Goal: Navigation & Orientation: Understand site structure

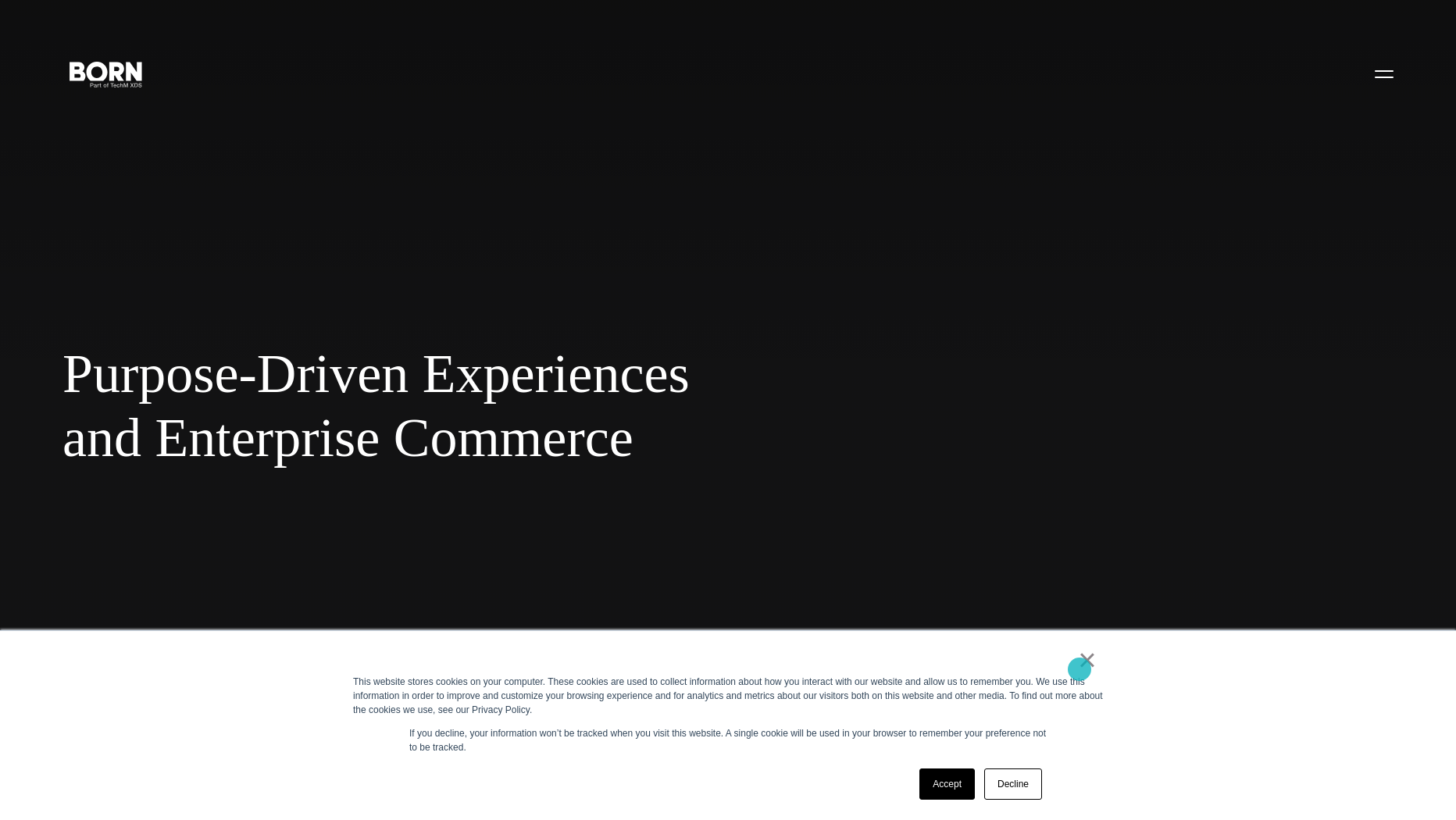
click at [1080, 666] on link "×" at bounding box center [1087, 659] width 19 height 14
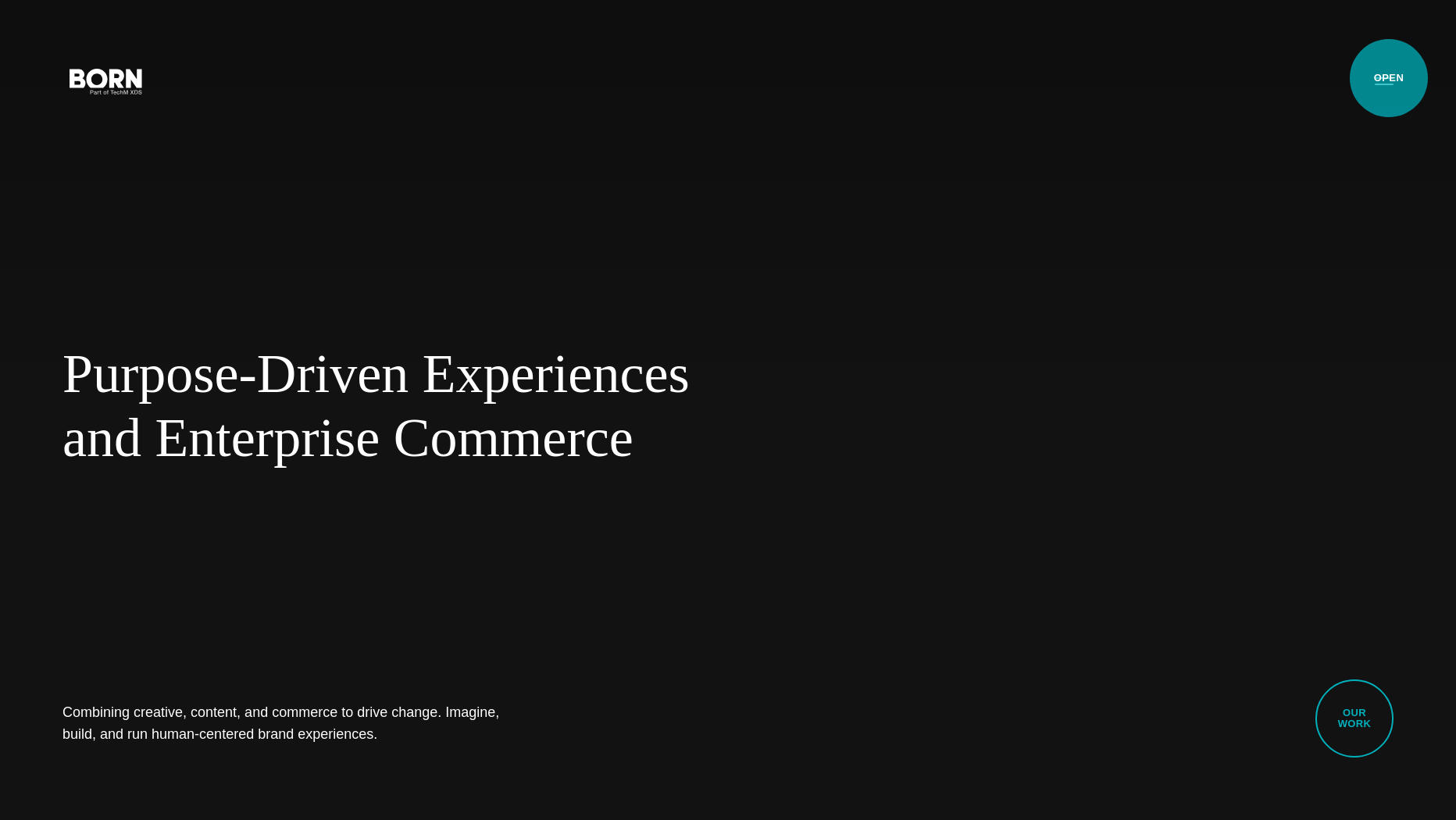
click at [1389, 78] on button "Primary Menu" at bounding box center [1384, 80] width 38 height 33
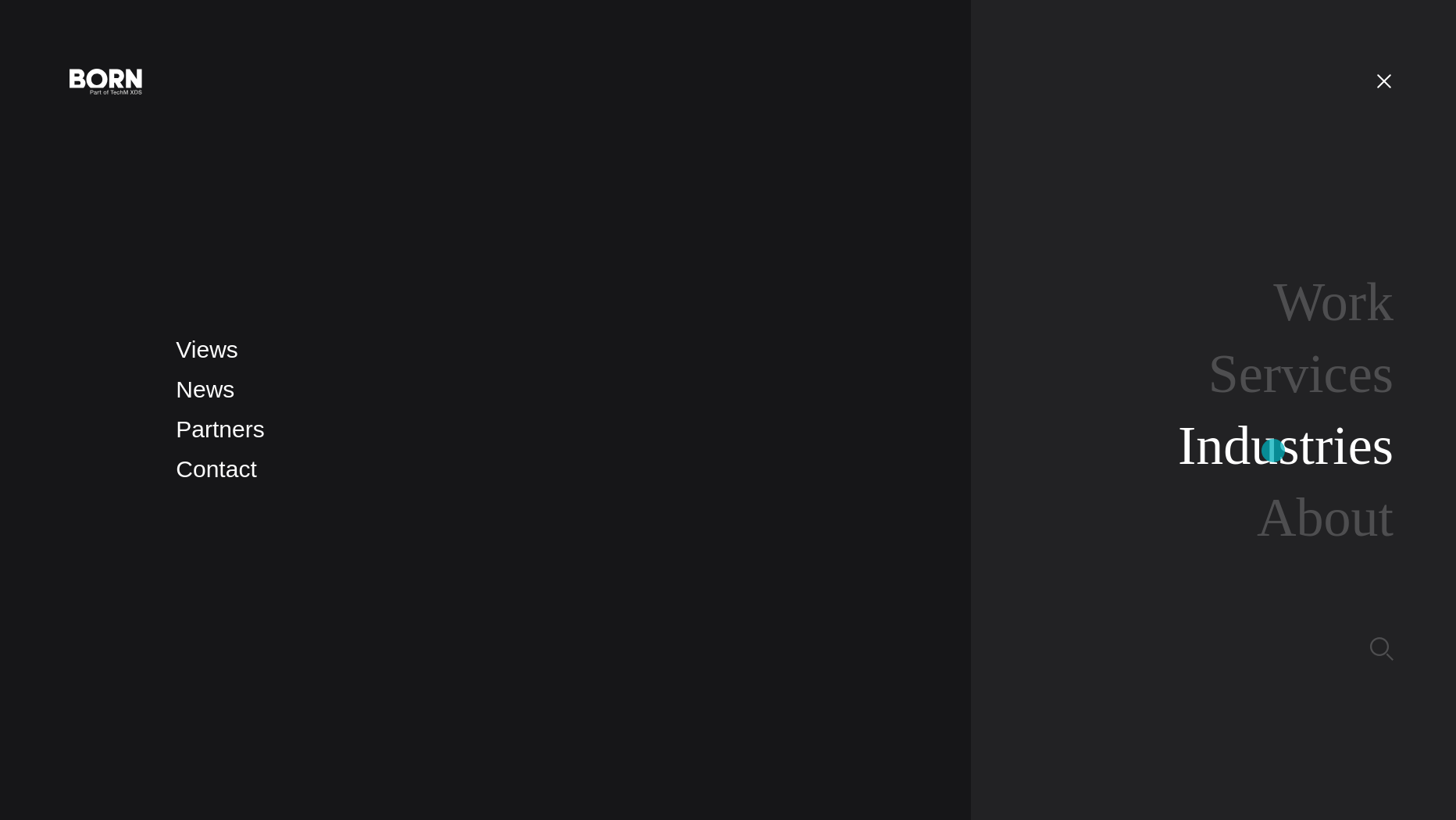
click at [1273, 451] on link "Industries" at bounding box center [1285, 446] width 216 height 60
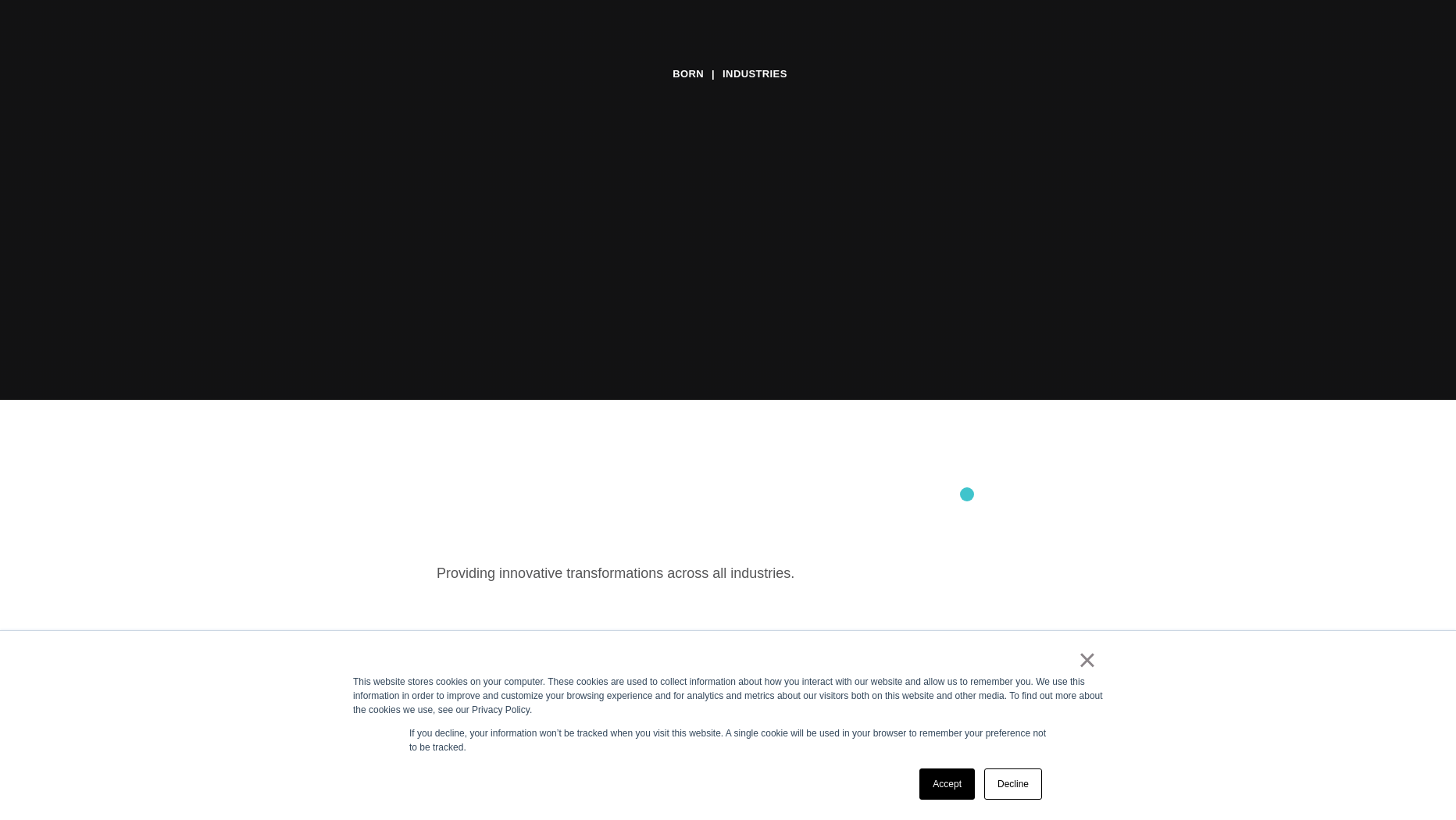
scroll to position [425, 0]
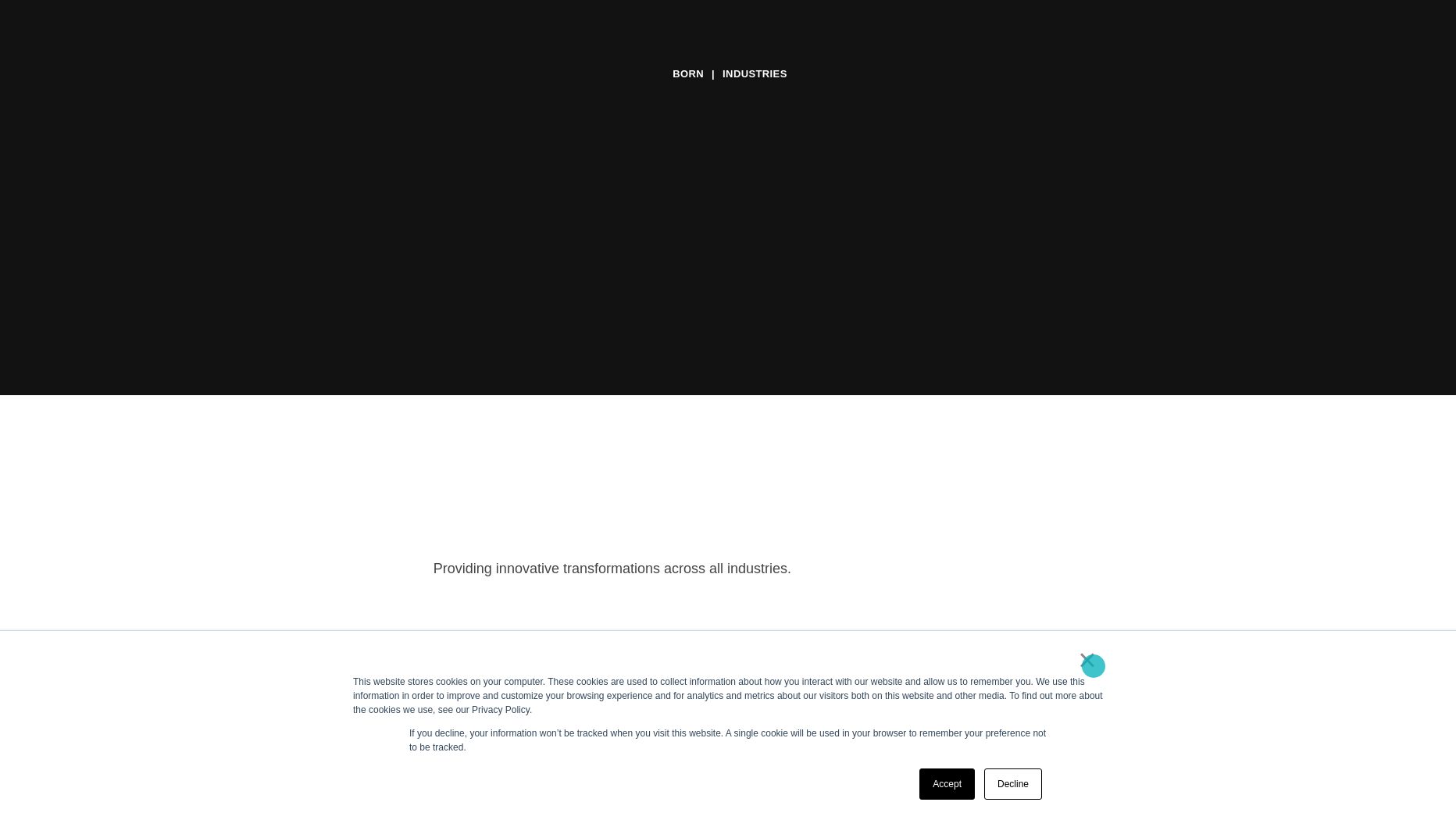
click at [1094, 665] on link "×" at bounding box center [1087, 659] width 19 height 14
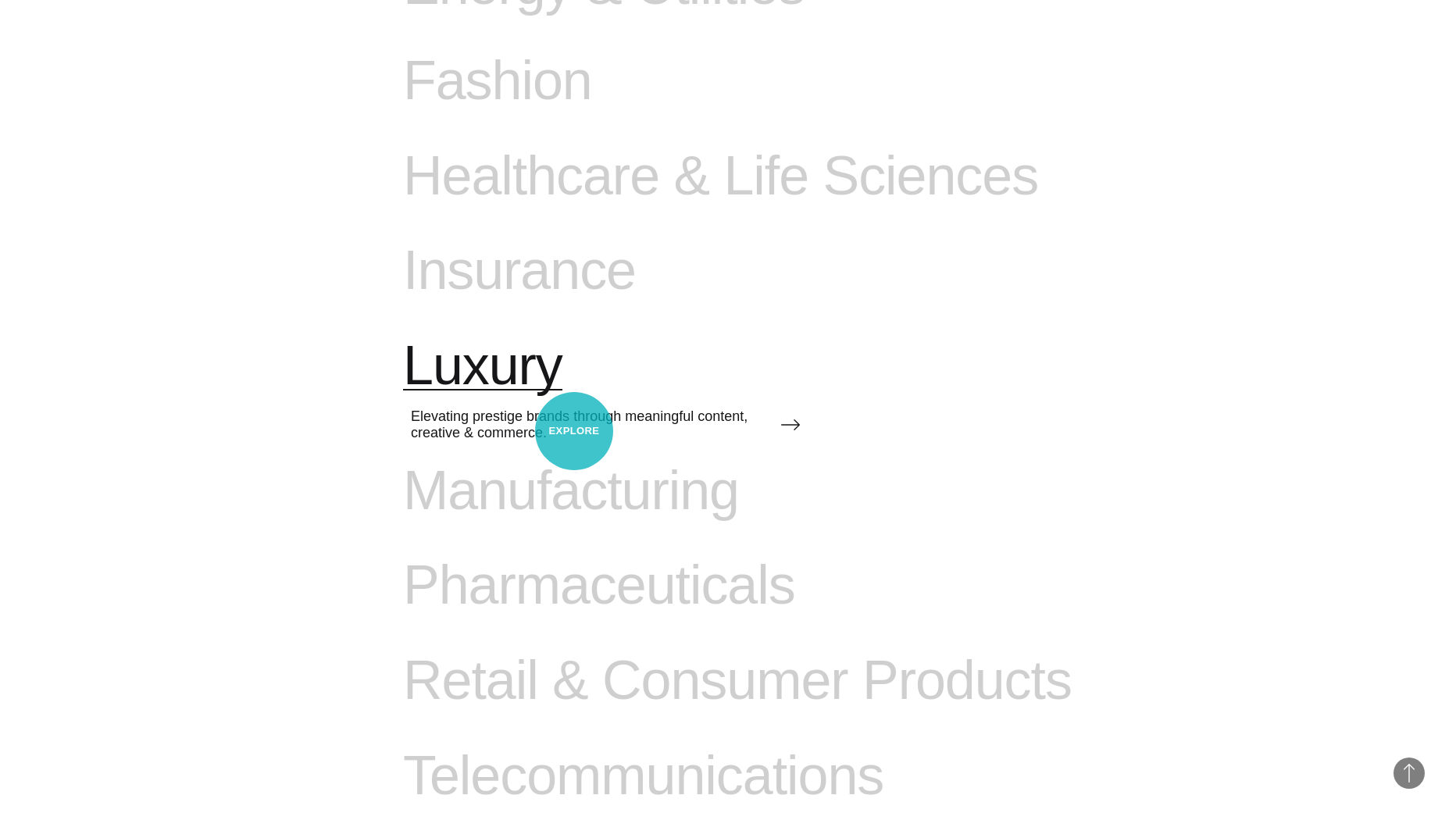
scroll to position [1635, 0]
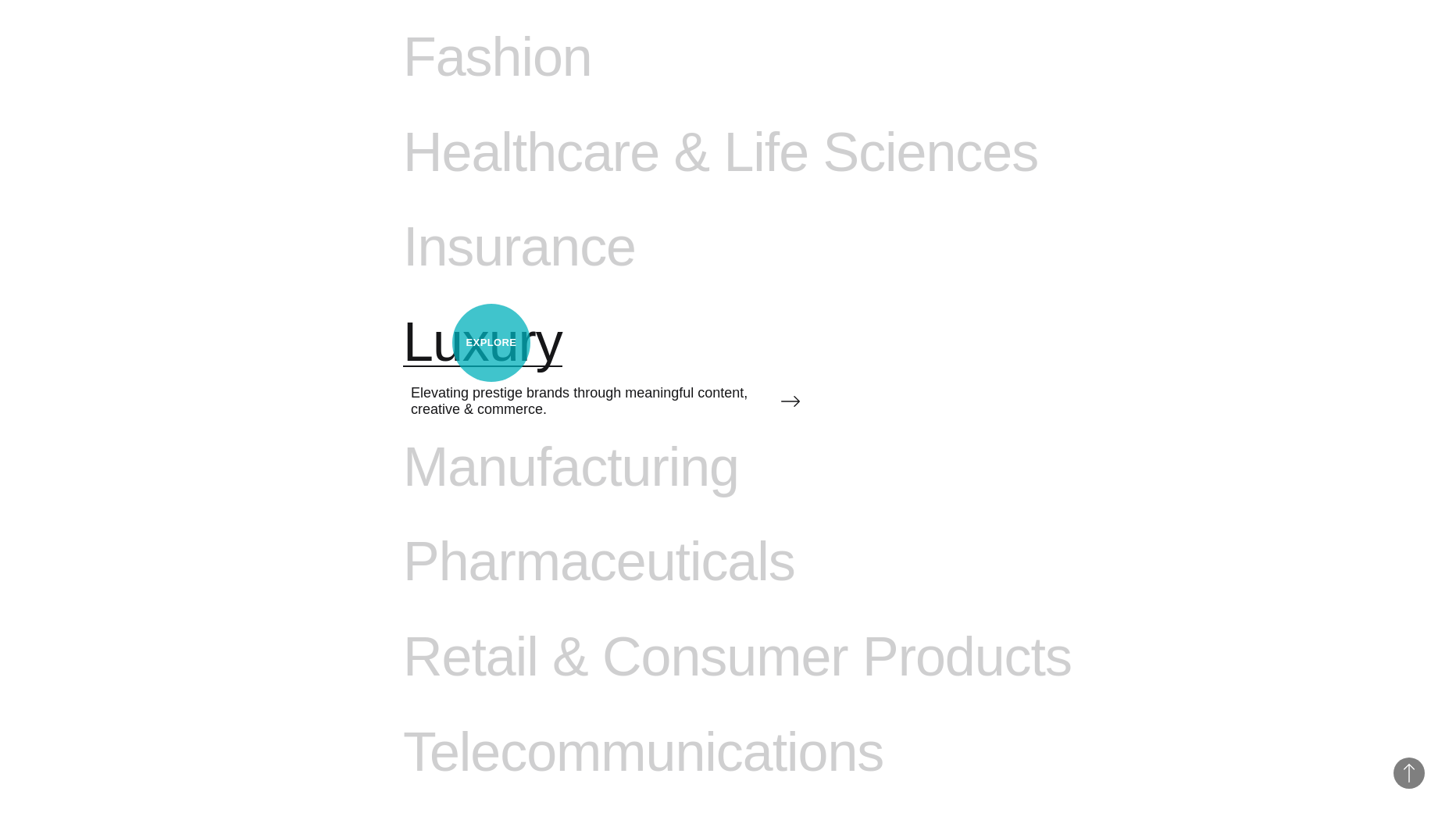
click at [491, 343] on span "Luxury" at bounding box center [482, 343] width 159 height 64
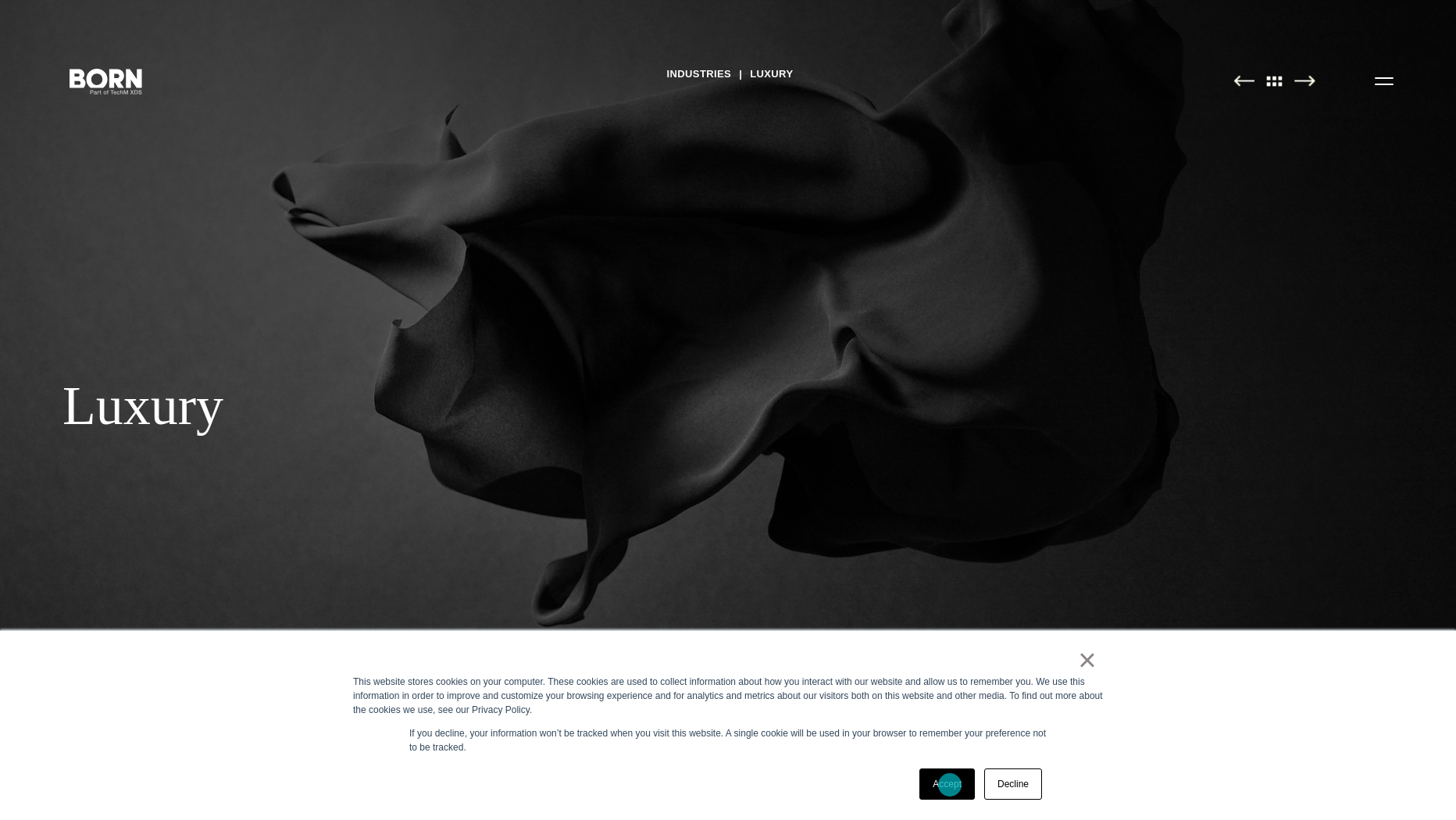
click at [950, 784] on link "Accept" at bounding box center [947, 783] width 56 height 31
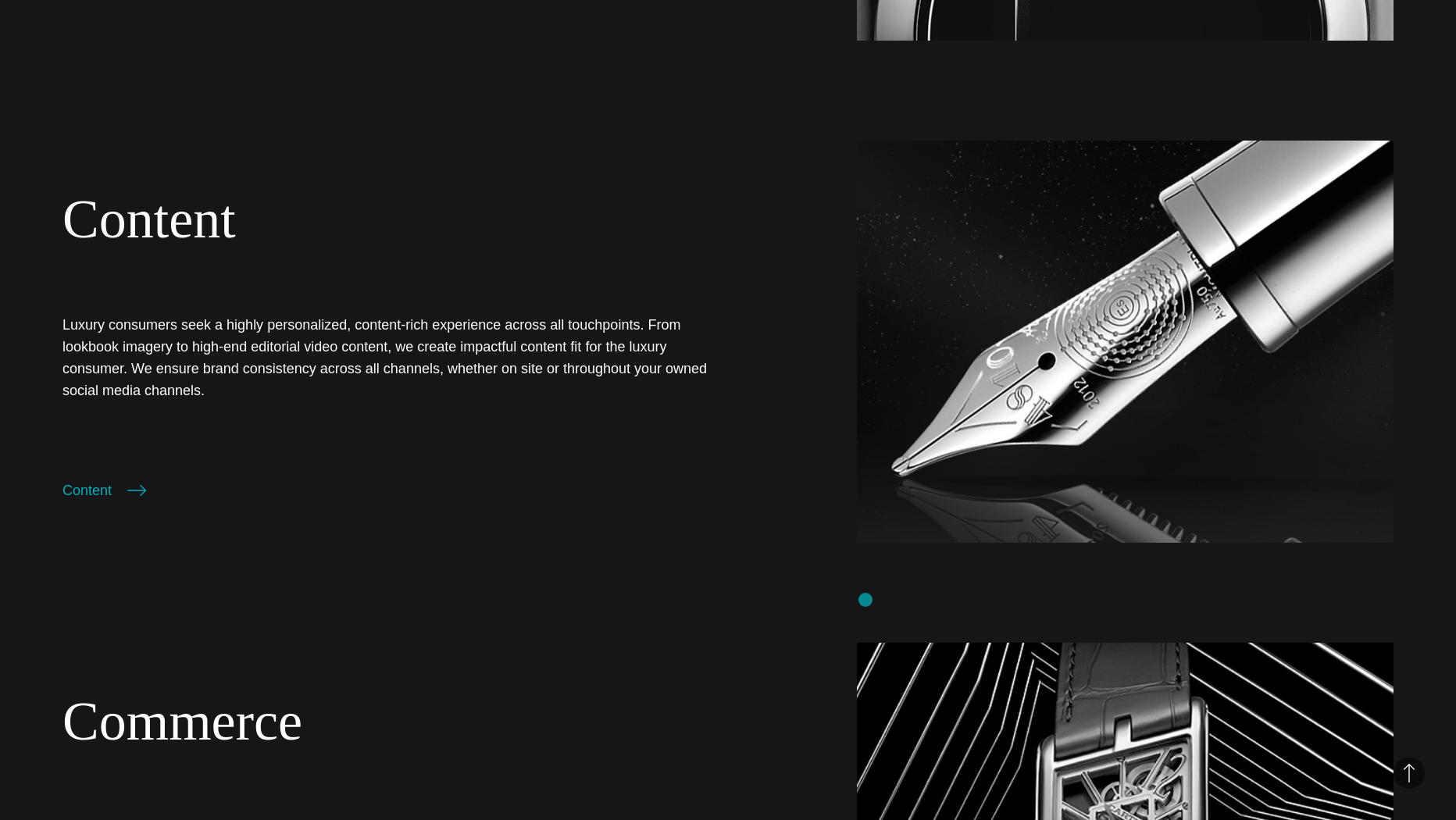
scroll to position [1563, 0]
click at [248, 345] on p "Luxury consumers seek a highly personalized, content-rich experience across all…" at bounding box center [387, 357] width 650 height 89
drag, startPoint x: 265, startPoint y: 701, endPoint x: 602, endPoint y: 612, distance: 348.6
click at [266, 701] on link "Commerce" at bounding box center [182, 720] width 240 height 60
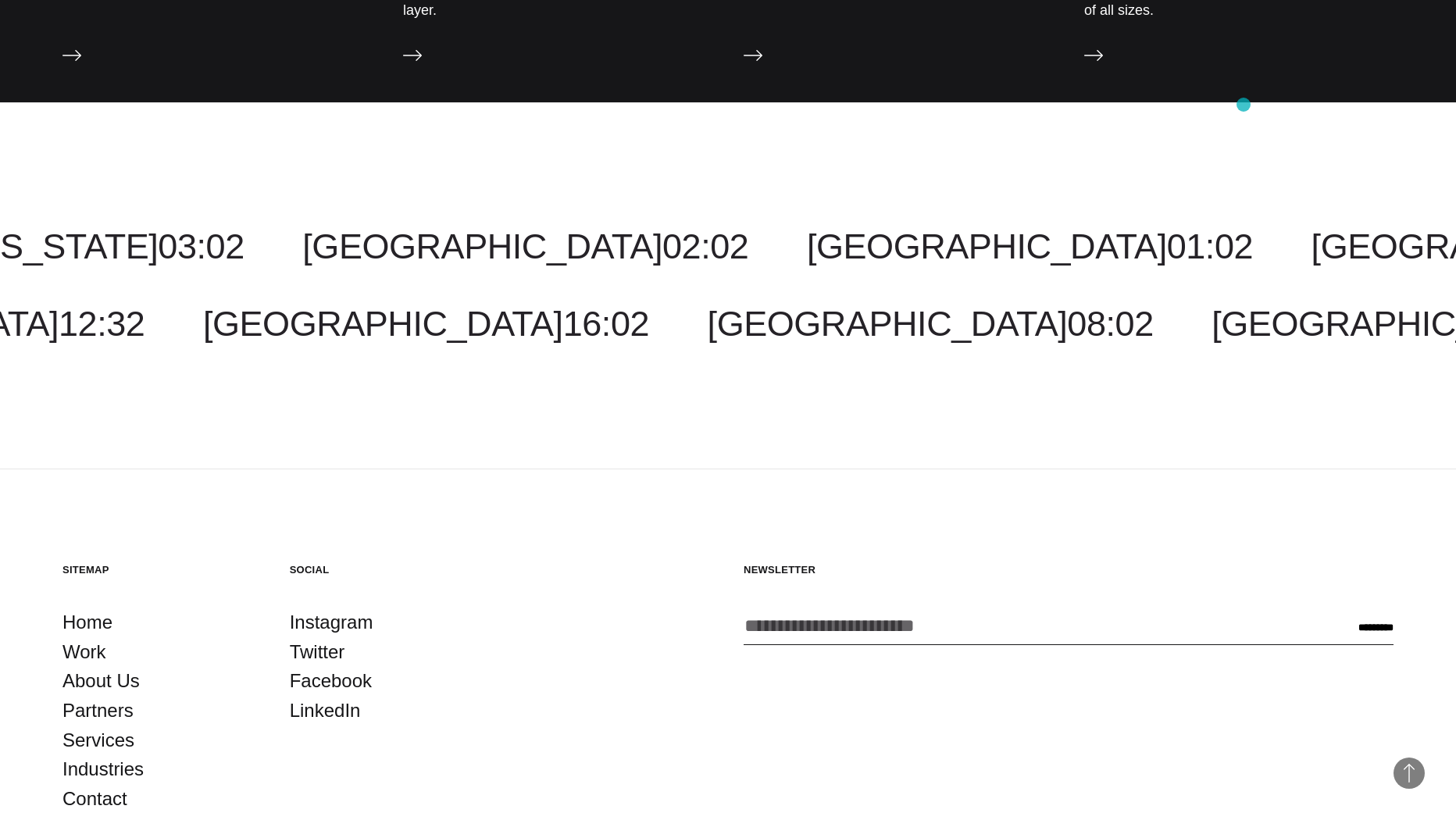
scroll to position [2038, 0]
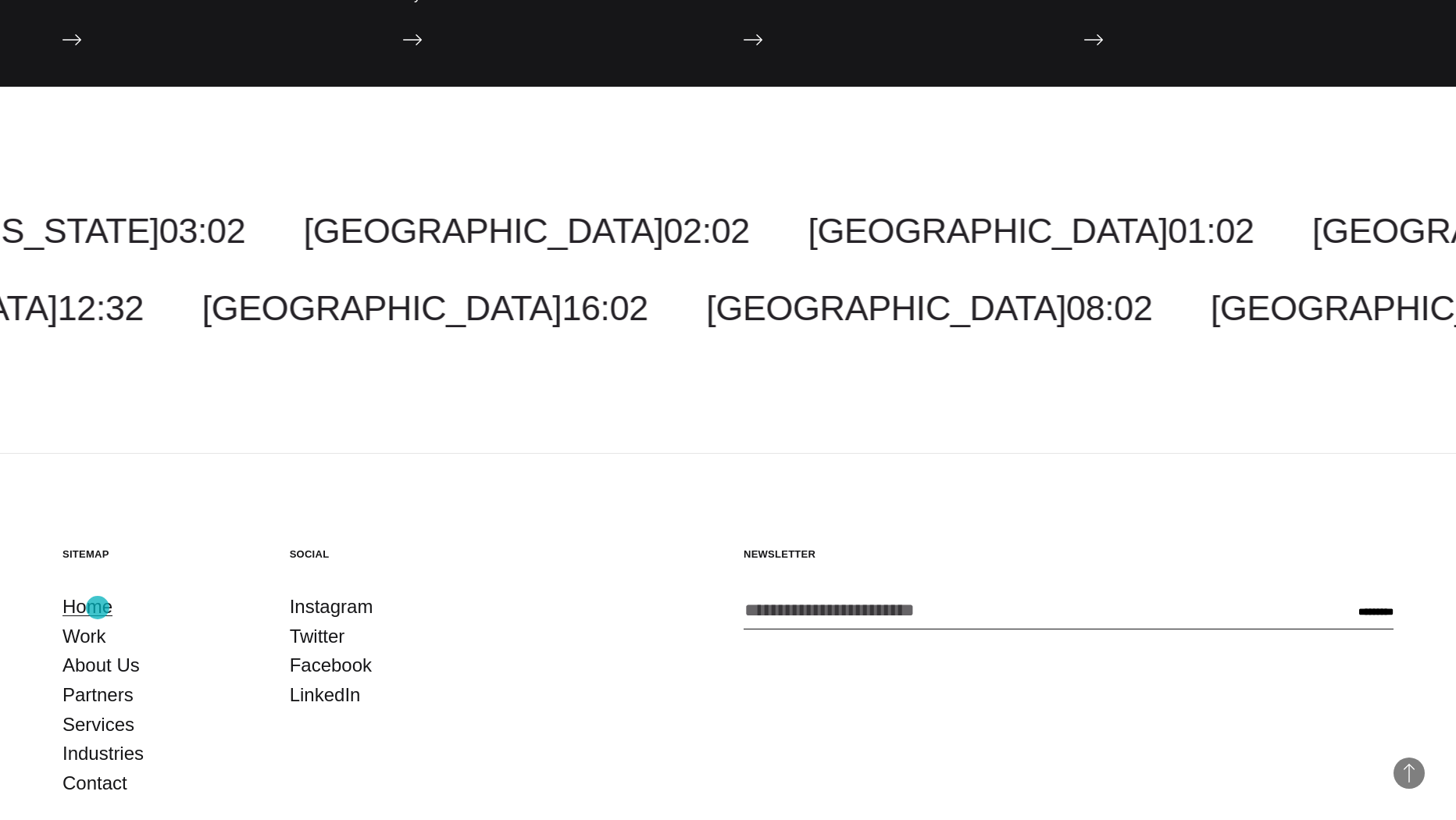
click at [98, 607] on link "Home" at bounding box center [87, 606] width 50 height 29
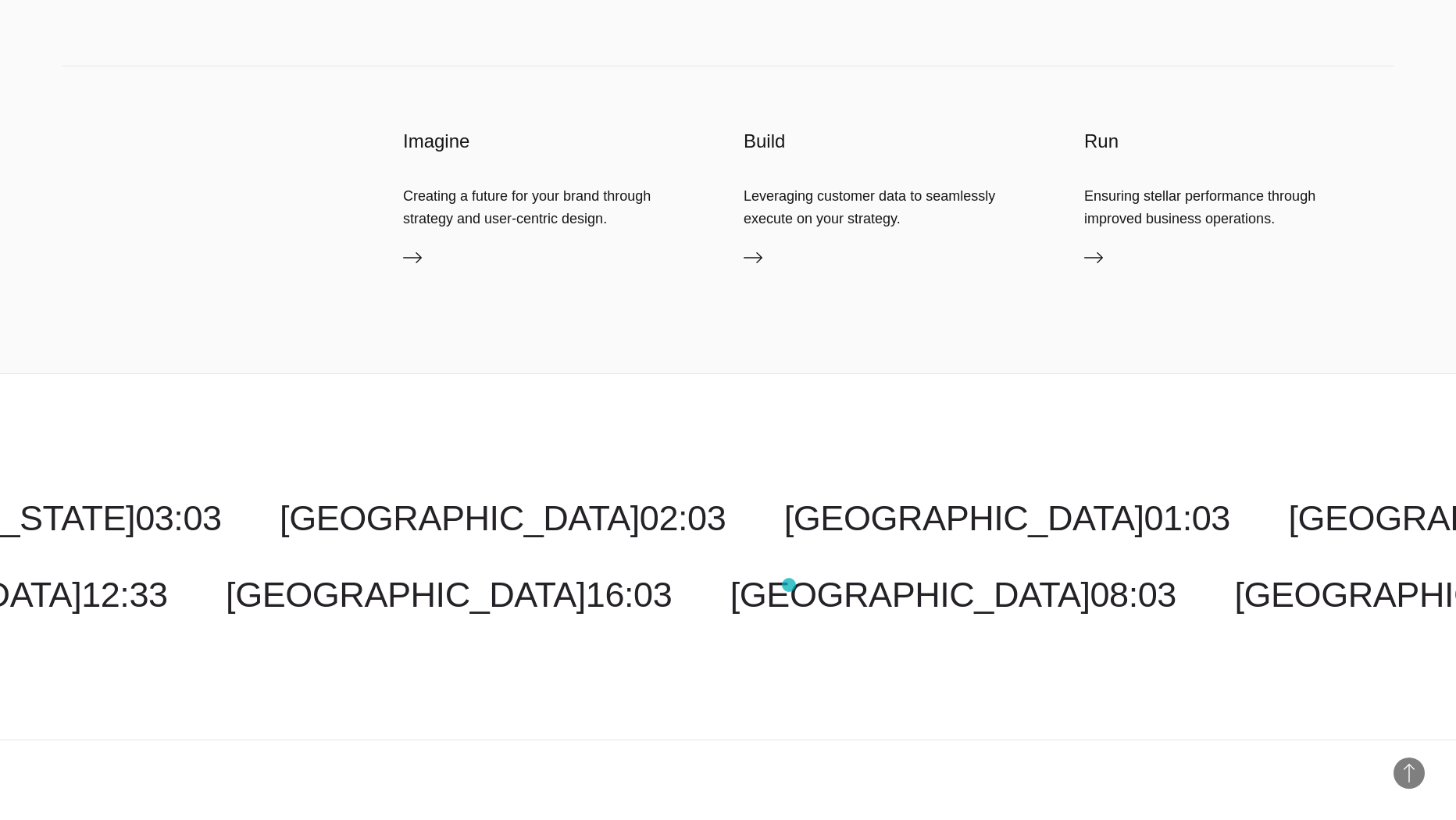
scroll to position [5025, 0]
click at [754, 258] on icon at bounding box center [753, 257] width 19 height 19
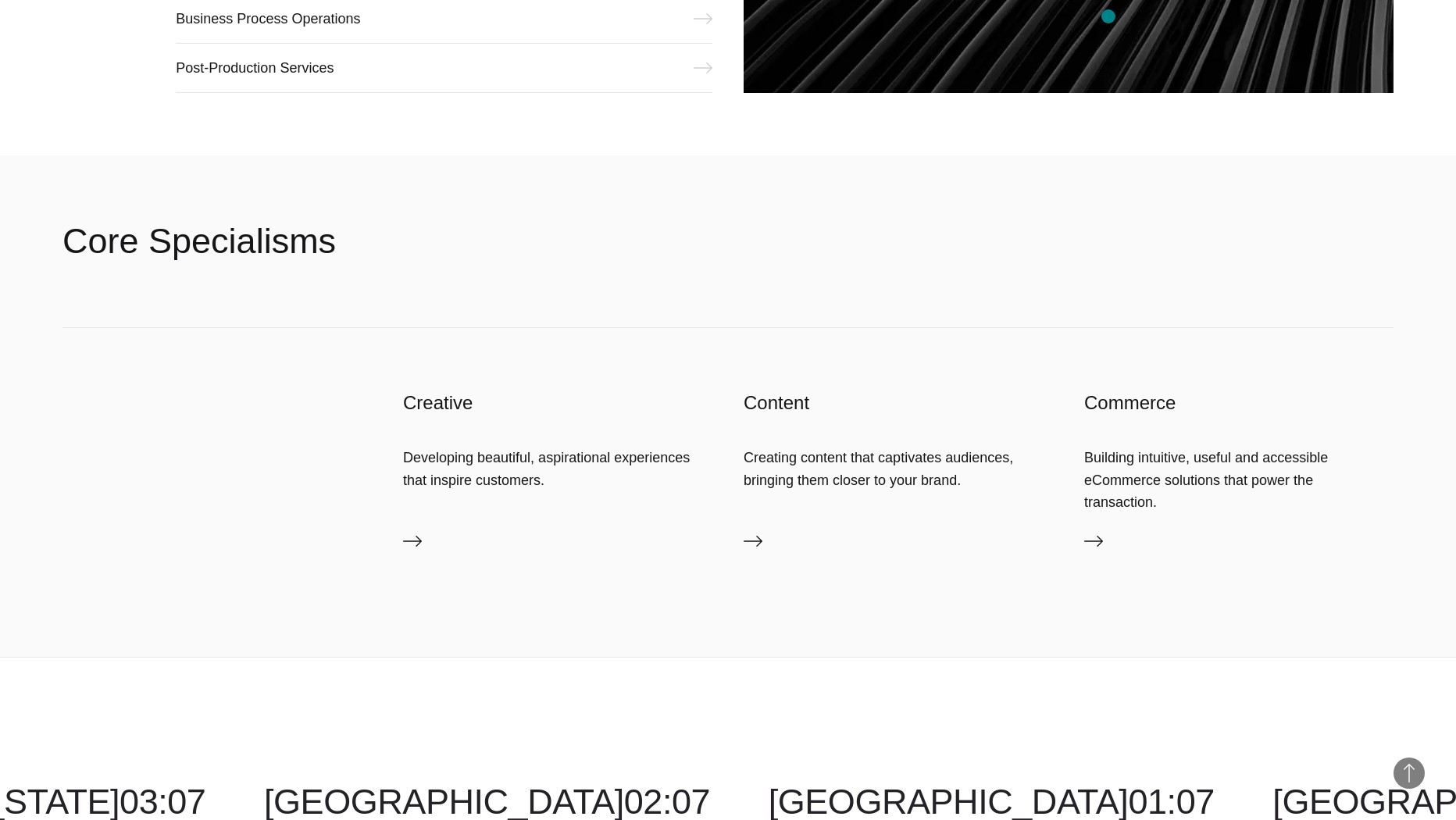
scroll to position [2657, 0]
